Goal: Navigation & Orientation: Go to known website

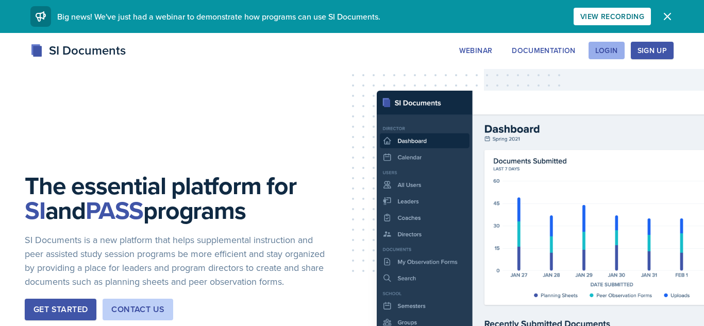
click at [614, 43] on button "Login" at bounding box center [606, 51] width 36 height 18
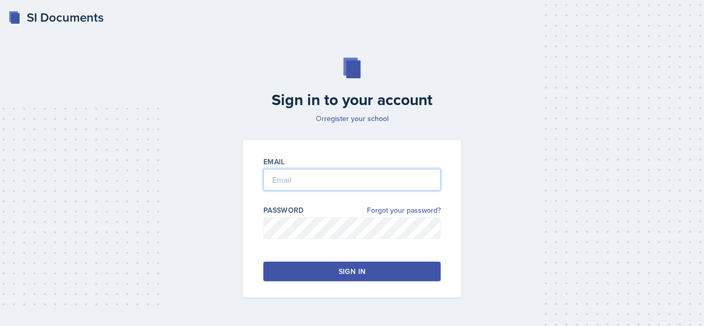
click at [312, 176] on input "email" at bounding box center [351, 180] width 177 height 22
type input "afox@students.kennesaw.edu"
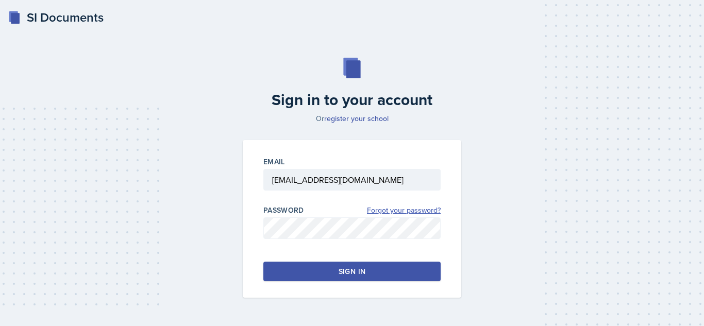
click at [410, 211] on link "Forgot your password?" at bounding box center [404, 210] width 74 height 11
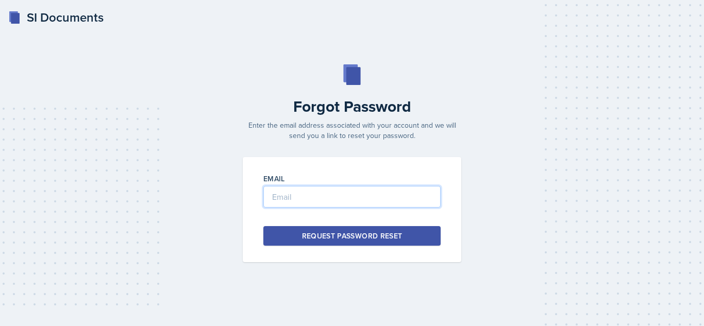
click at [384, 199] on input "email" at bounding box center [351, 197] width 177 height 22
type input "[EMAIL_ADDRESS][DOMAIN_NAME]"
click at [369, 237] on div "Request Password Reset" at bounding box center [352, 236] width 100 height 10
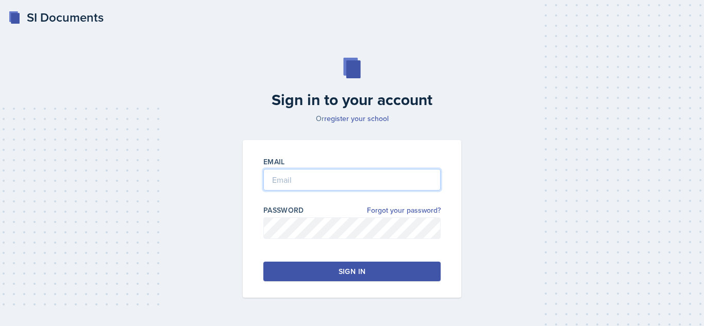
click at [303, 178] on input "email" at bounding box center [351, 180] width 177 height 22
type input "[EMAIL_ADDRESS][DOMAIN_NAME]"
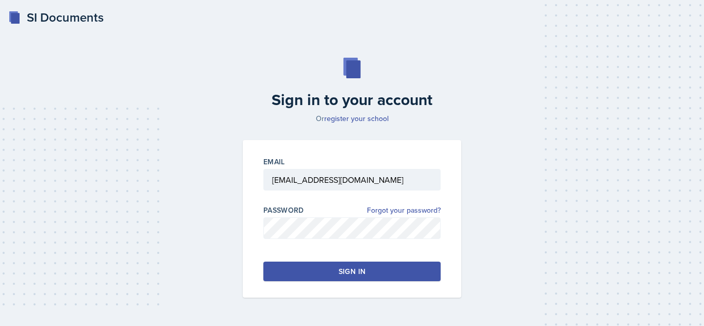
click at [304, 271] on button "Sign in" at bounding box center [351, 272] width 177 height 20
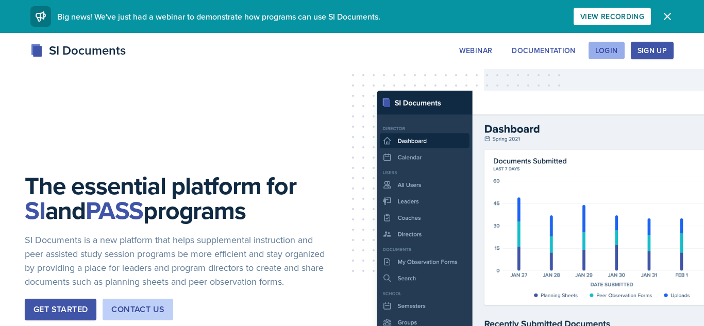
click at [597, 52] on div "Login" at bounding box center [606, 50] width 23 height 8
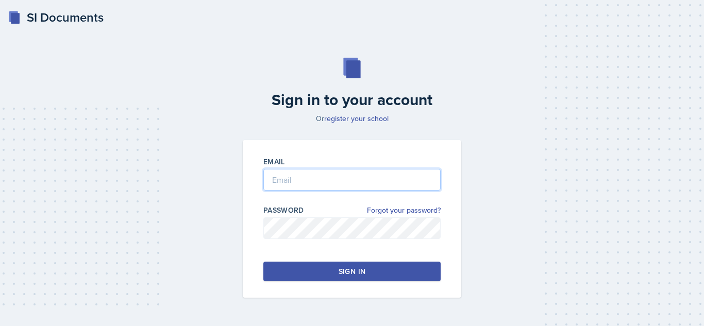
click at [308, 176] on input "email" at bounding box center [351, 180] width 177 height 22
type input "[EMAIL_ADDRESS][DOMAIN_NAME]"
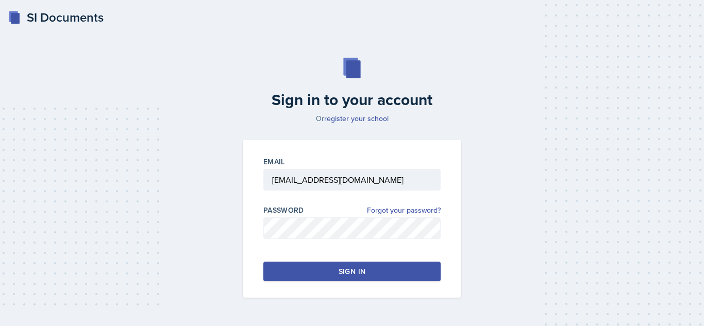
click at [312, 269] on button "Sign in" at bounding box center [351, 272] width 177 height 20
